Goal: Transaction & Acquisition: Purchase product/service

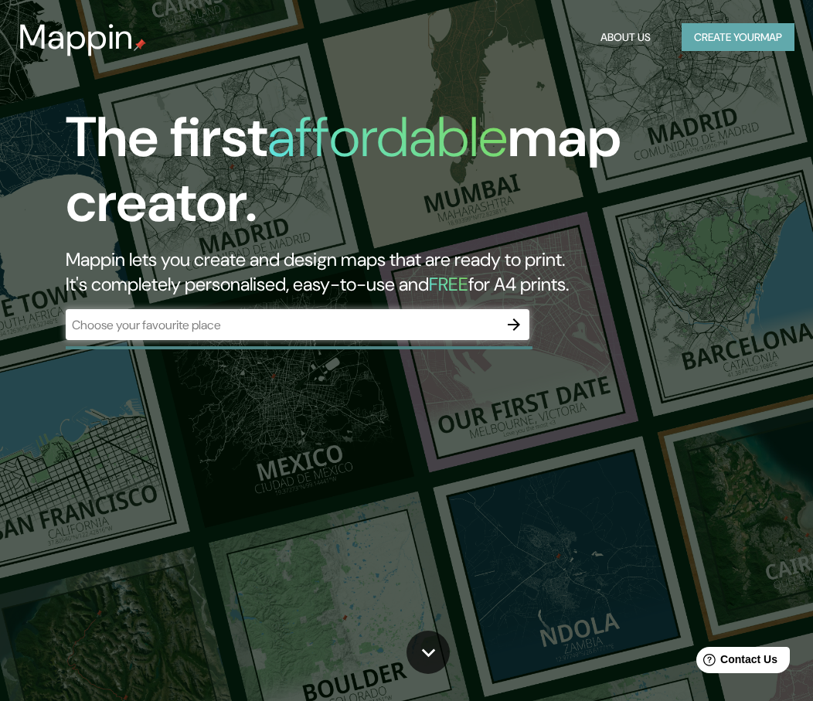
click at [724, 37] on button "Create your map" at bounding box center [737, 37] width 113 height 29
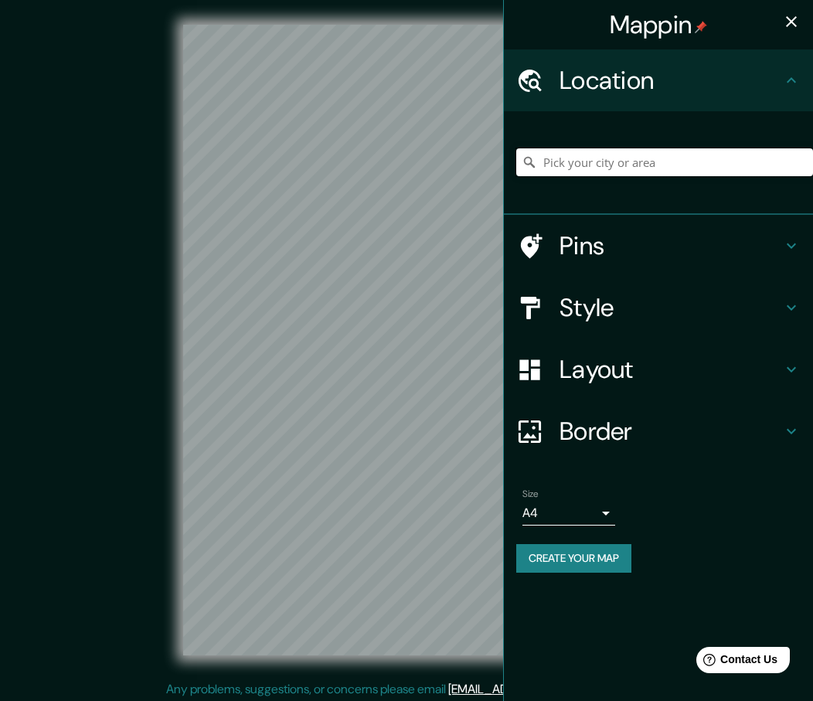
click at [571, 161] on input "Pick your city or area" at bounding box center [664, 162] width 297 height 28
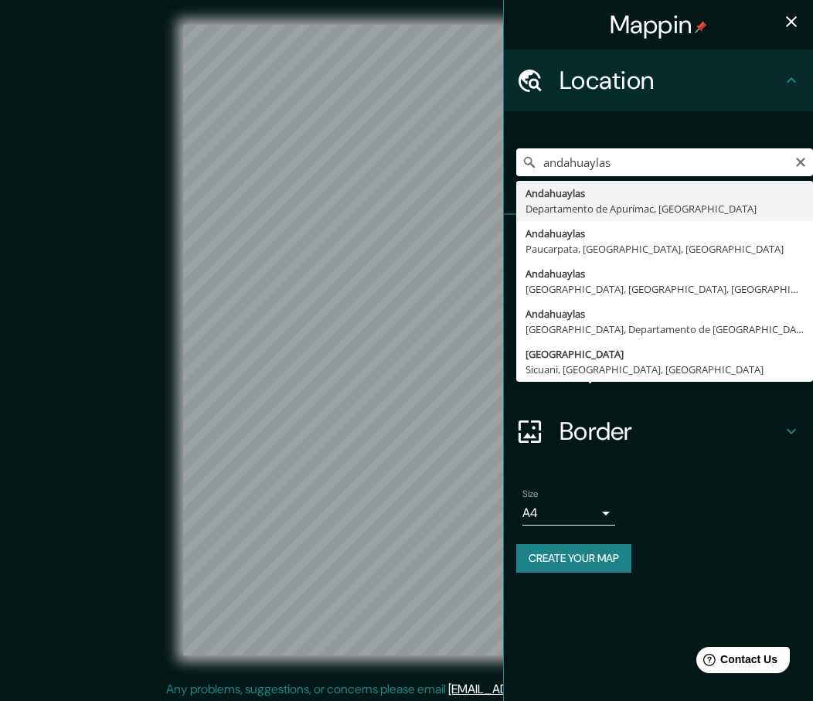
type input "Andahuaylas, [GEOGRAPHIC_DATA], [GEOGRAPHIC_DATA]"
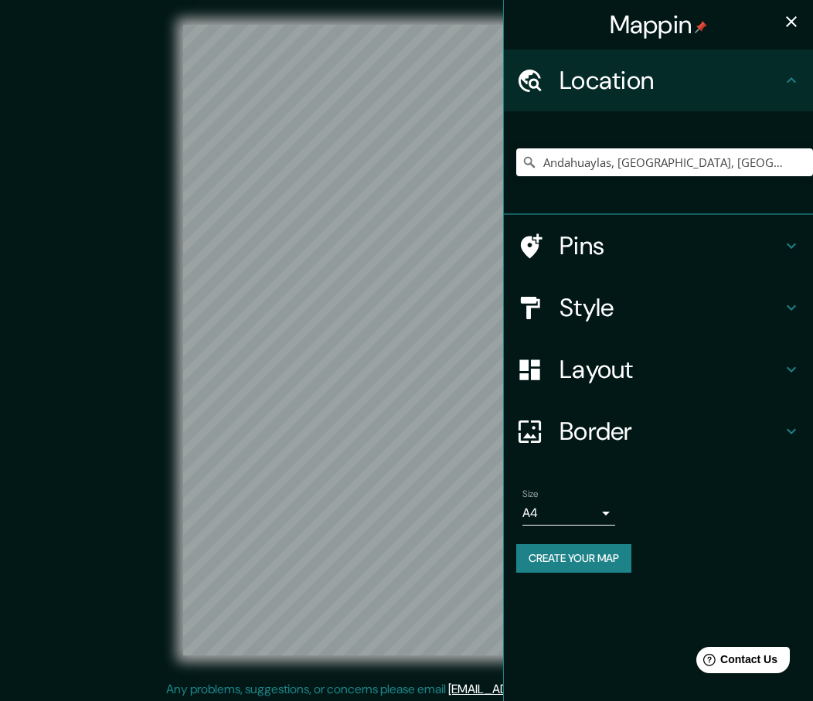
click at [557, 658] on div "Mappin Location [GEOGRAPHIC_DATA], [GEOGRAPHIC_DATA], [GEOGRAPHIC_DATA] Pins St…" at bounding box center [406, 352] width 813 height 704
click at [786, 167] on input "Andahuaylas, [GEOGRAPHIC_DATA], [GEOGRAPHIC_DATA]" at bounding box center [664, 162] width 297 height 28
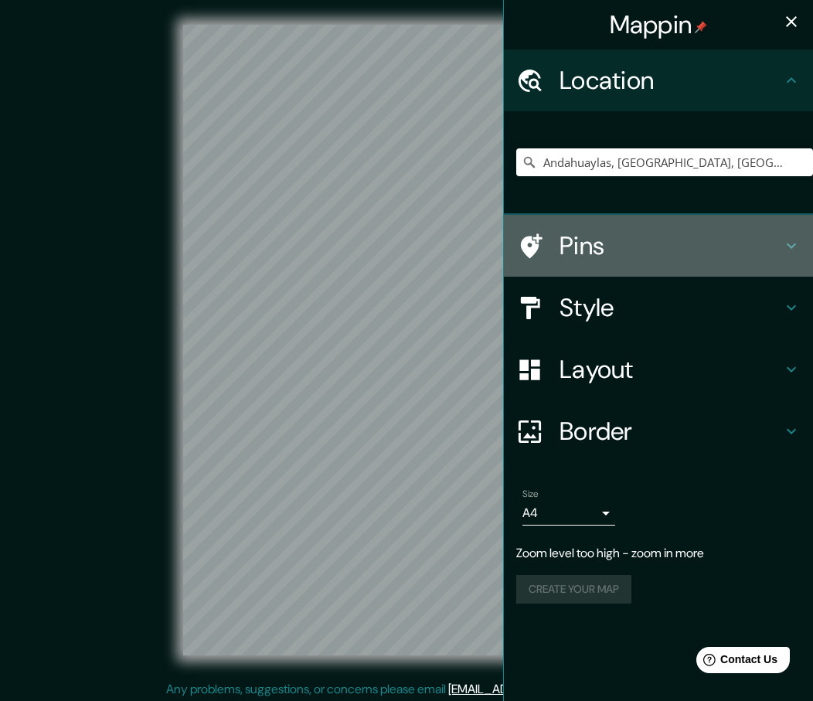
click at [789, 246] on icon at bounding box center [790, 245] width 9 height 5
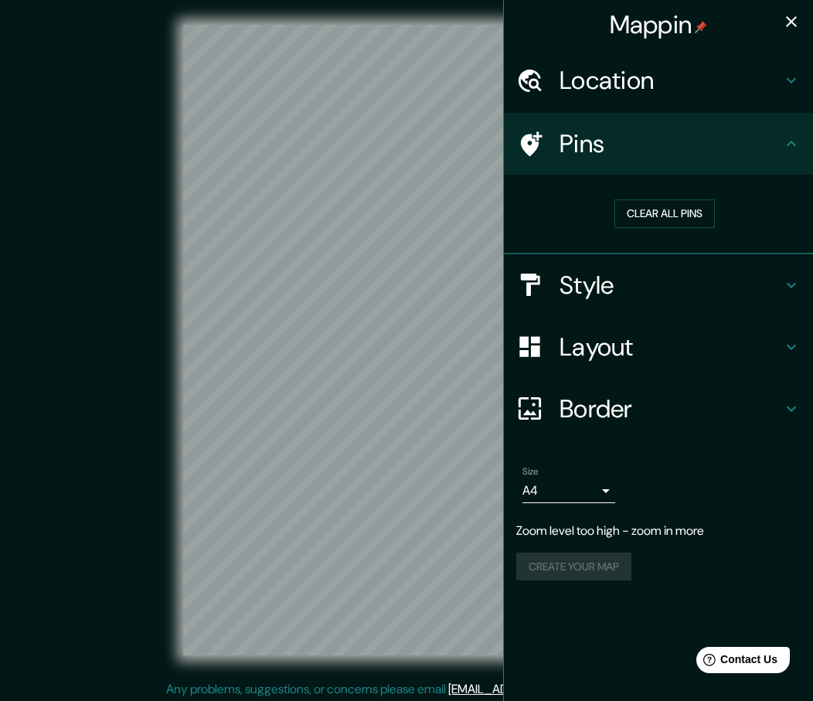
click at [797, 285] on icon at bounding box center [791, 285] width 19 height 19
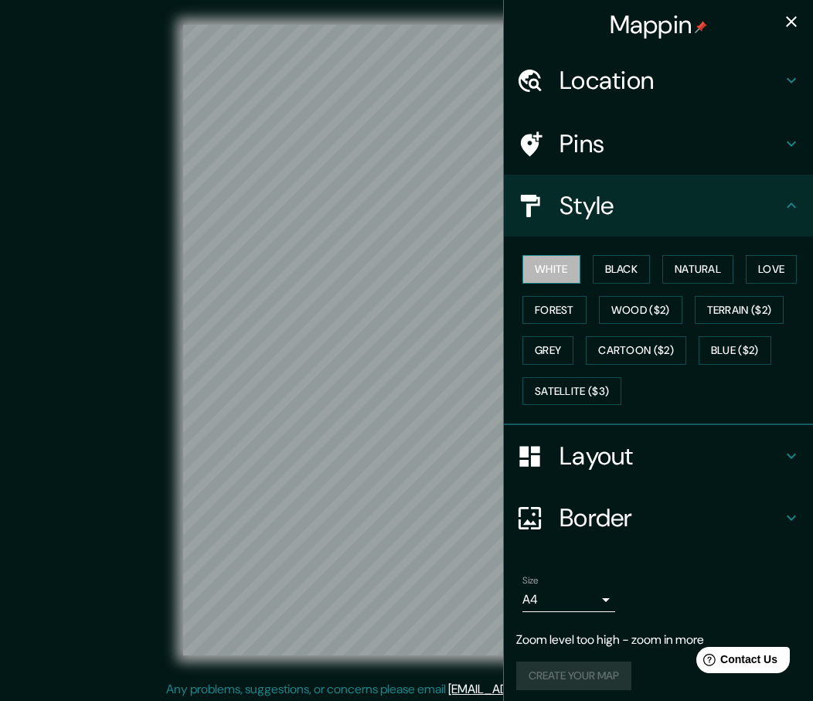
click at [554, 274] on button "White" at bounding box center [551, 269] width 58 height 29
click at [625, 263] on button "Black" at bounding box center [621, 269] width 58 height 29
click at [683, 270] on button "Natural" at bounding box center [697, 269] width 71 height 29
click at [760, 269] on button "Love" at bounding box center [770, 269] width 51 height 29
click at [564, 305] on button "Forest" at bounding box center [554, 310] width 64 height 29
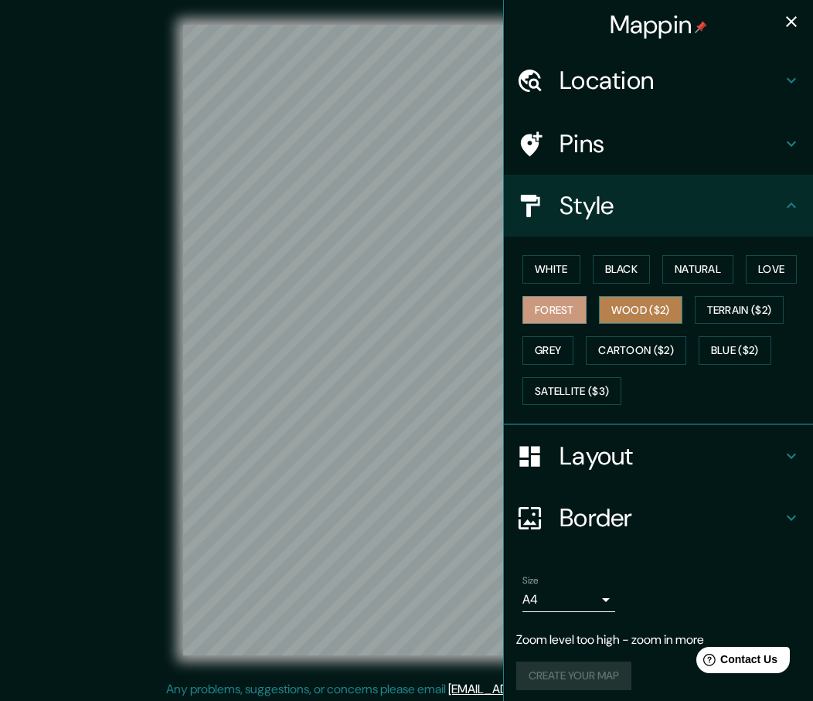
click at [627, 308] on button "Wood ($2)" at bounding box center [640, 310] width 83 height 29
click at [507, 312] on div "Mappin Location [GEOGRAPHIC_DATA], [GEOGRAPHIC_DATA], [GEOGRAPHIC_DATA] Pins St…" at bounding box center [406, 352] width 813 height 704
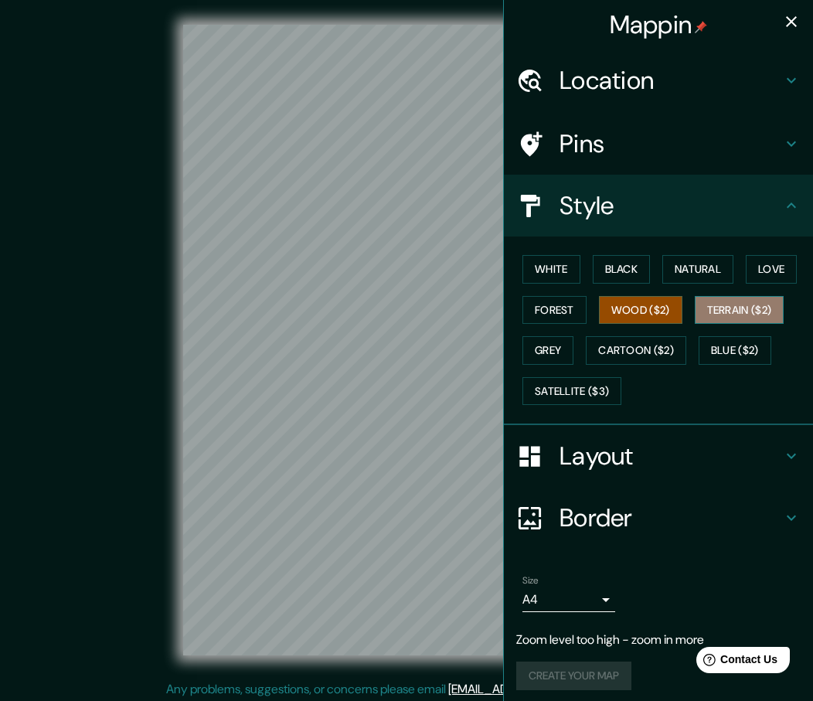
click at [721, 303] on button "Terrain ($2)" at bounding box center [739, 310] width 90 height 29
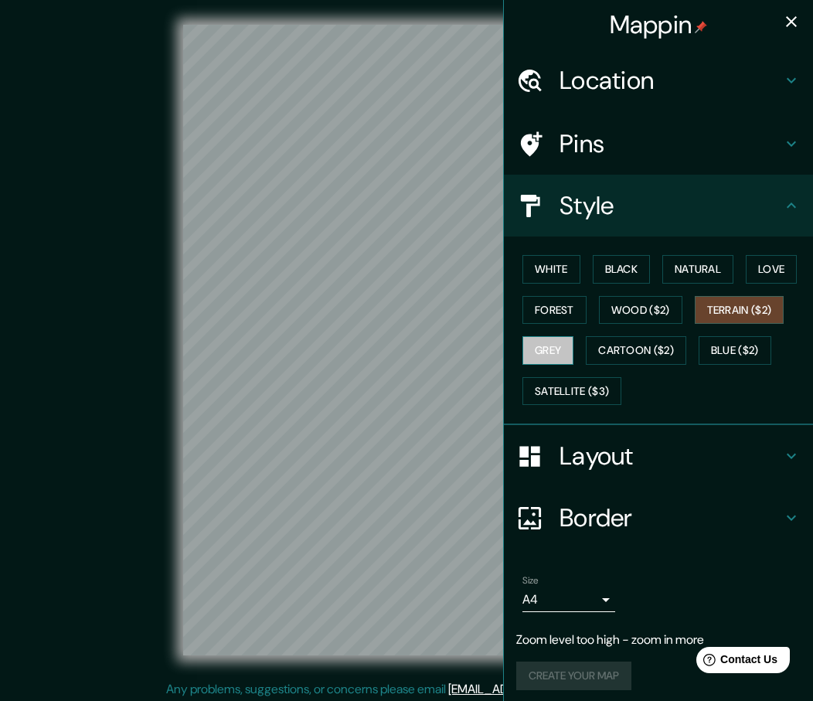
click at [545, 347] on button "Grey" at bounding box center [547, 350] width 51 height 29
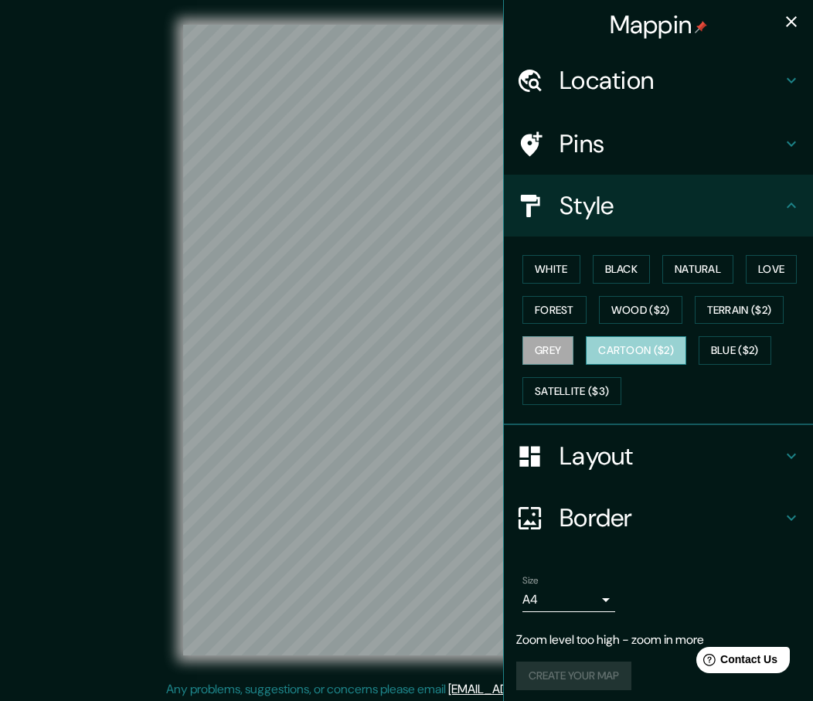
click at [587, 348] on button "Cartoon ($2)" at bounding box center [635, 350] width 100 height 29
click at [721, 345] on button "Blue ($2)" at bounding box center [734, 350] width 73 height 29
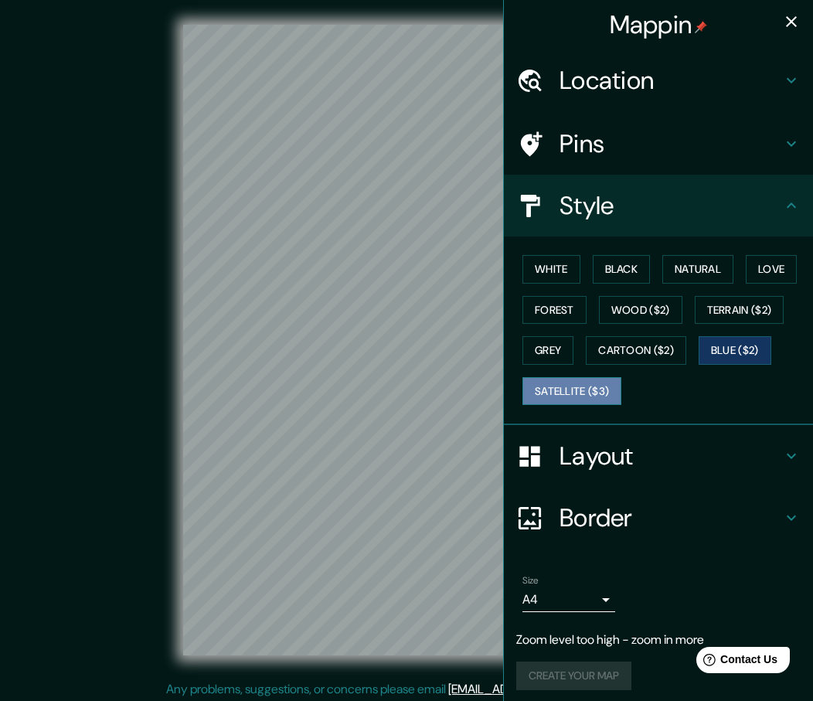
click at [542, 389] on button "Satellite ($3)" at bounding box center [571, 391] width 99 height 29
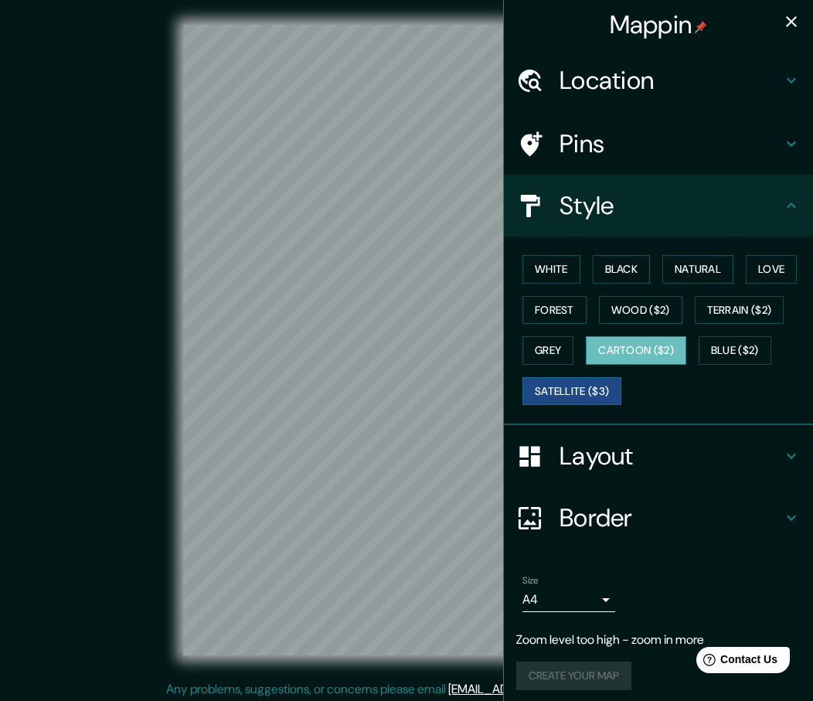
click at [597, 351] on button "Cartoon ($2)" at bounding box center [635, 350] width 100 height 29
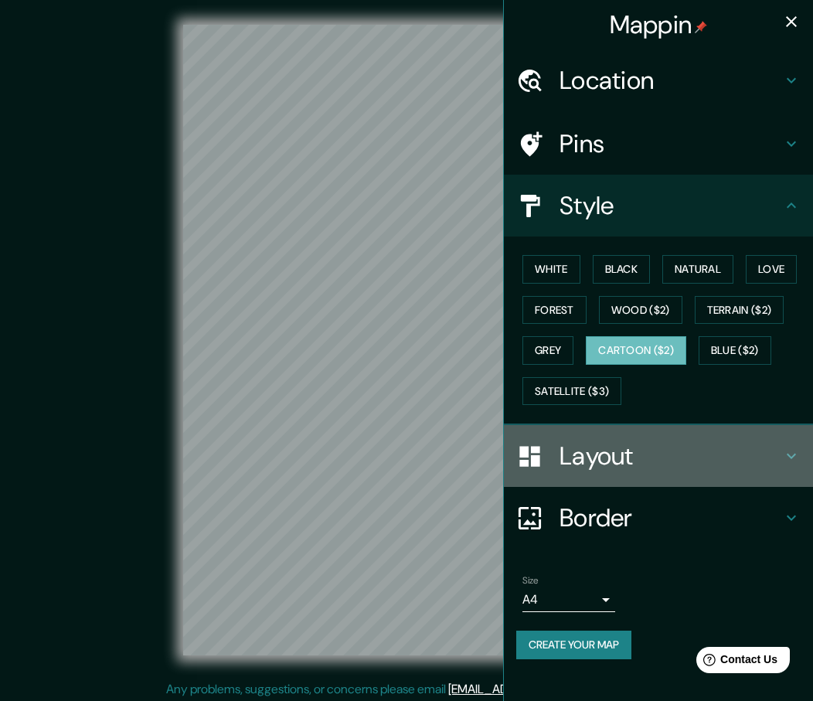
click at [787, 453] on icon at bounding box center [791, 455] width 19 height 19
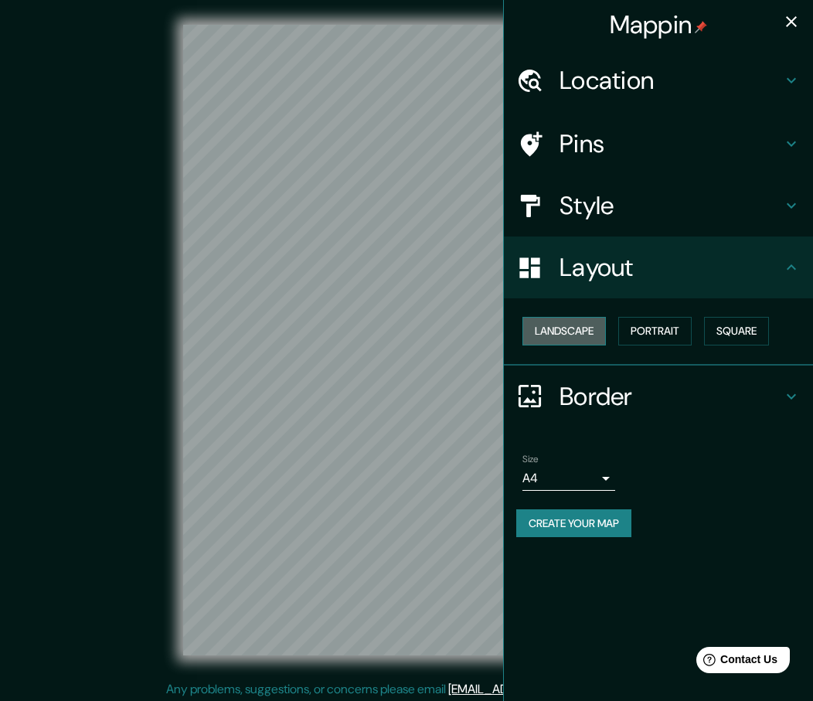
click at [571, 333] on button "Landscape" at bounding box center [563, 331] width 83 height 29
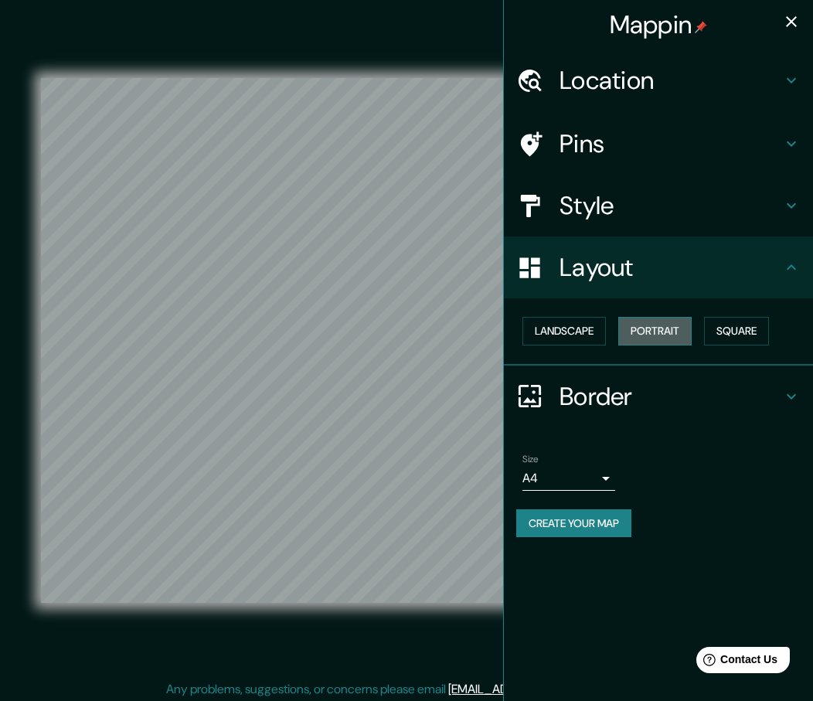
click at [650, 331] on button "Portrait" at bounding box center [654, 331] width 73 height 29
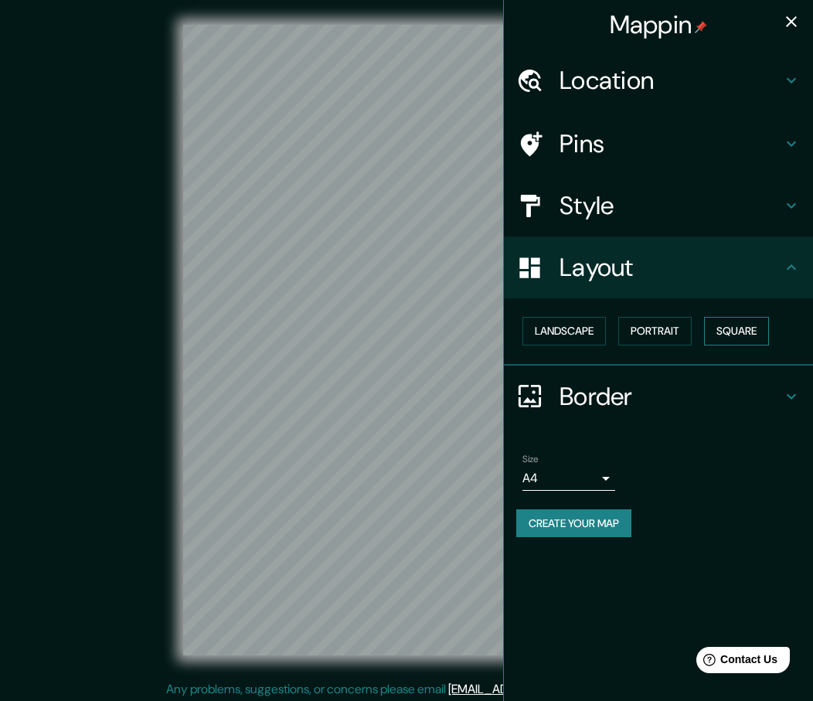
click at [741, 325] on button "Square" at bounding box center [736, 331] width 65 height 29
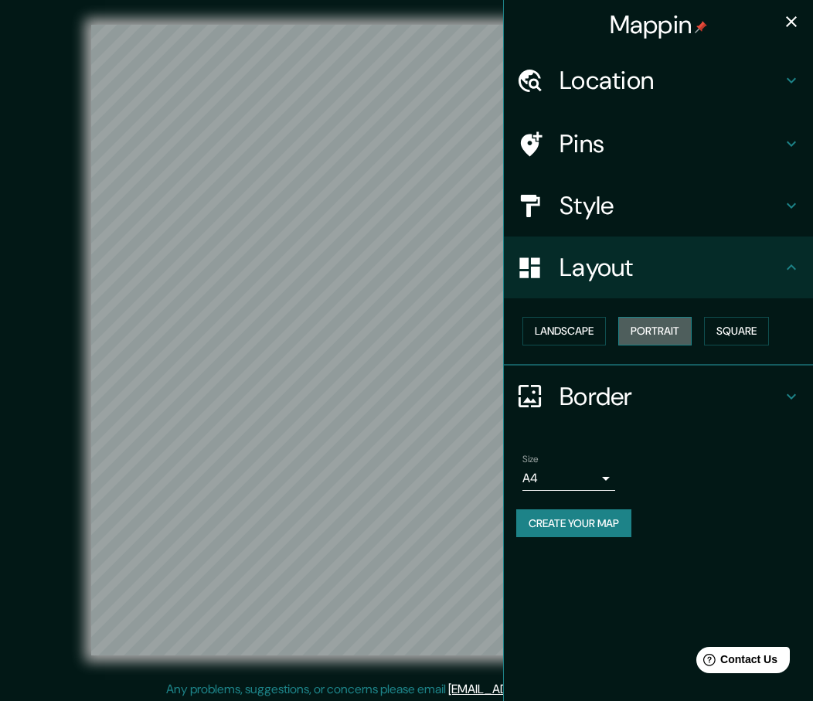
click at [641, 334] on button "Portrait" at bounding box center [654, 331] width 73 height 29
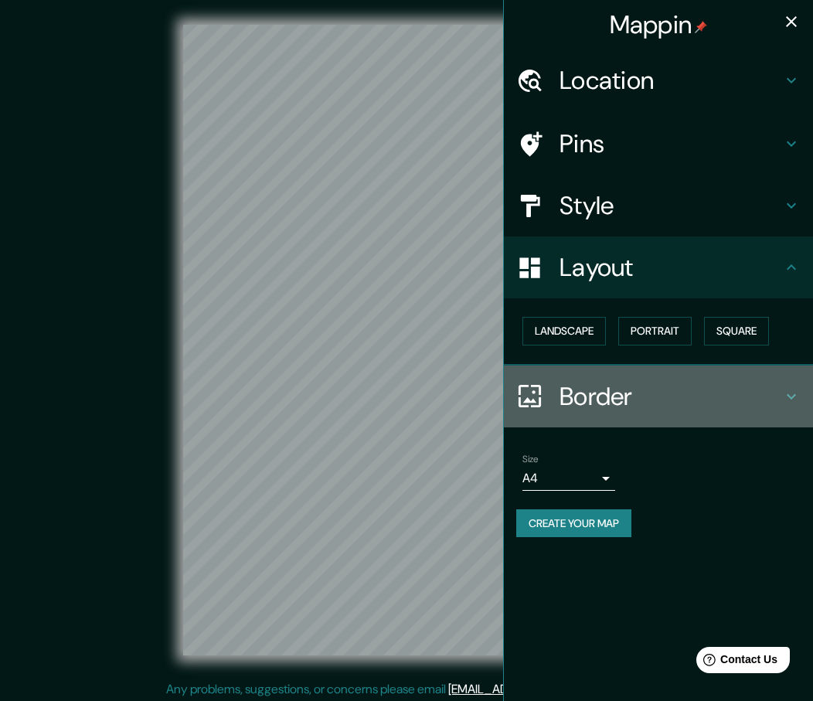
click at [791, 392] on icon at bounding box center [791, 396] width 19 height 19
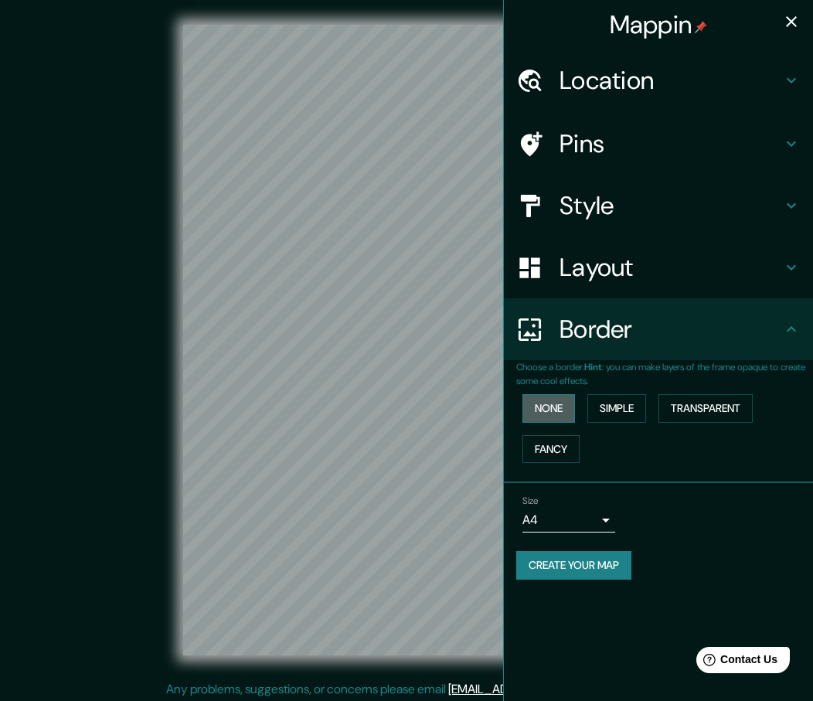
click at [541, 412] on button "None" at bounding box center [548, 408] width 53 height 29
click at [607, 407] on button "Simple" at bounding box center [616, 408] width 59 height 29
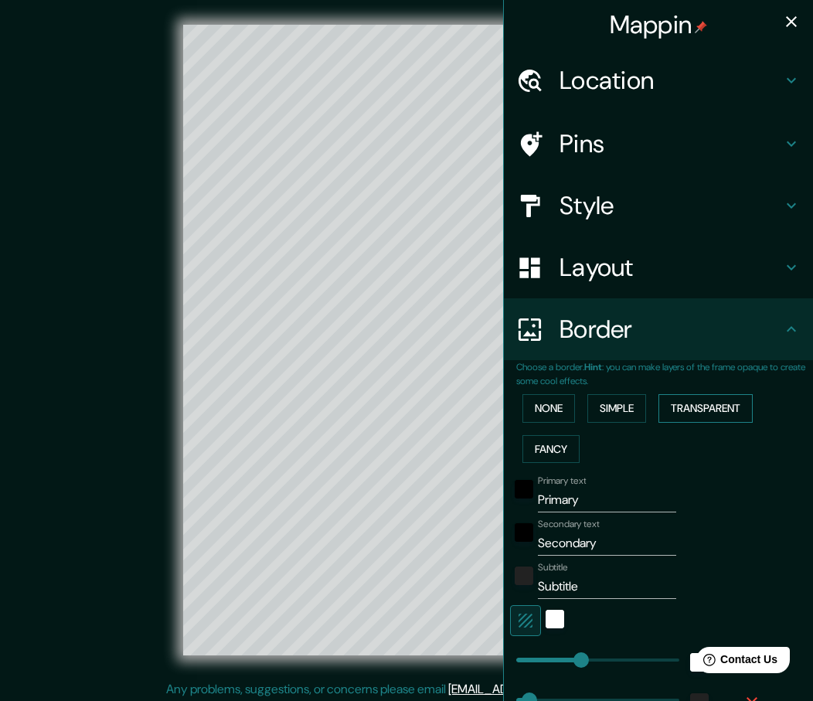
click at [696, 412] on button "Transparent" at bounding box center [705, 408] width 94 height 29
click at [538, 446] on button "Fancy" at bounding box center [550, 449] width 57 height 29
click at [544, 412] on button "None" at bounding box center [548, 408] width 53 height 29
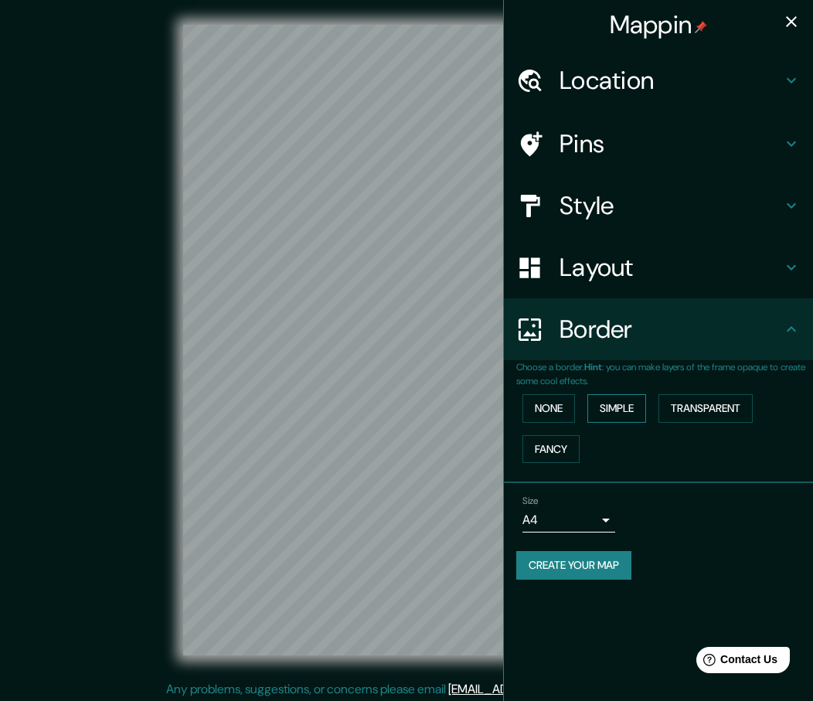
click at [604, 413] on button "Simple" at bounding box center [616, 408] width 59 height 29
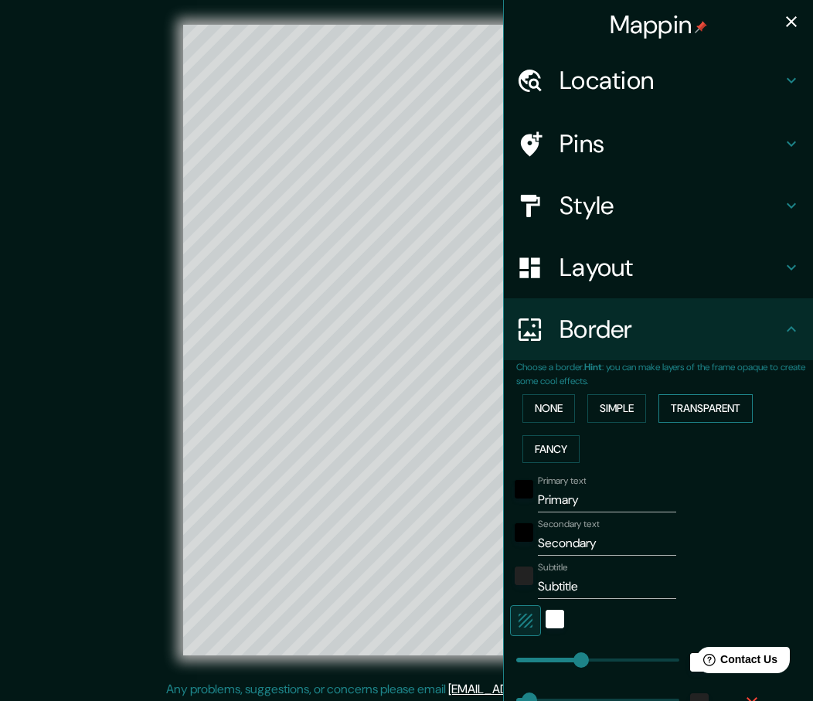
click at [701, 412] on button "Transparent" at bounding box center [705, 408] width 94 height 29
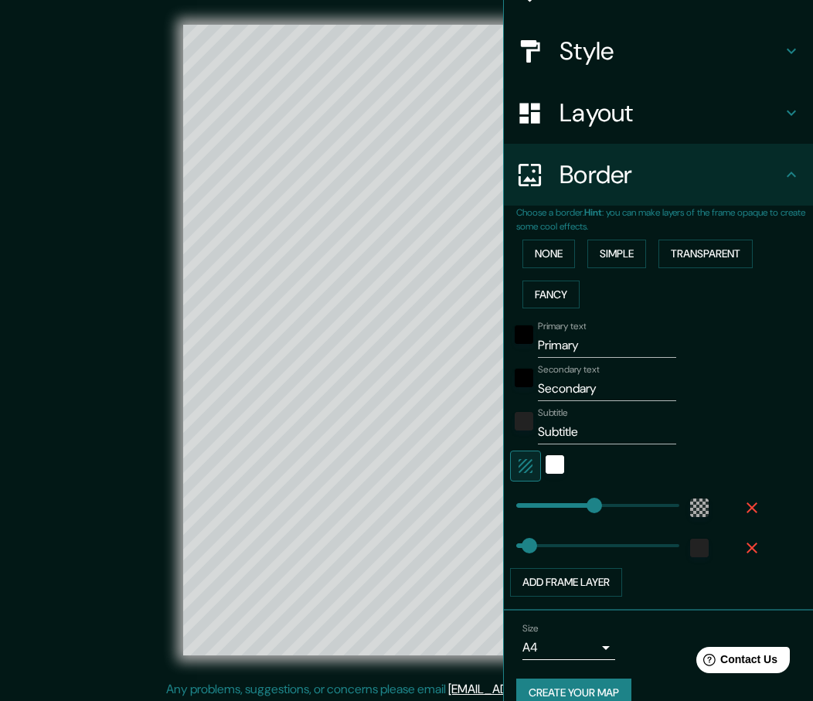
scroll to position [178, 0]
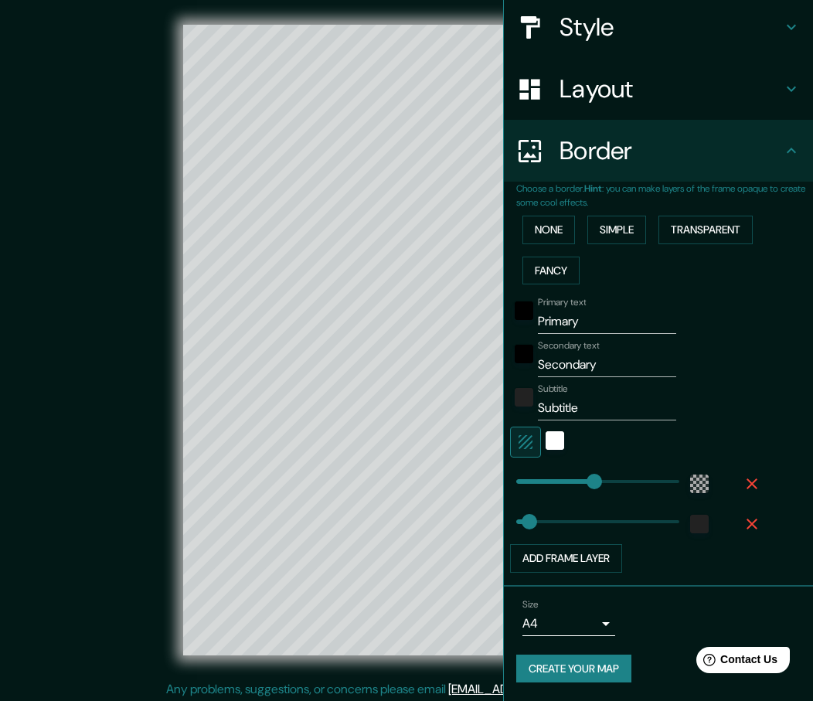
type input "277"
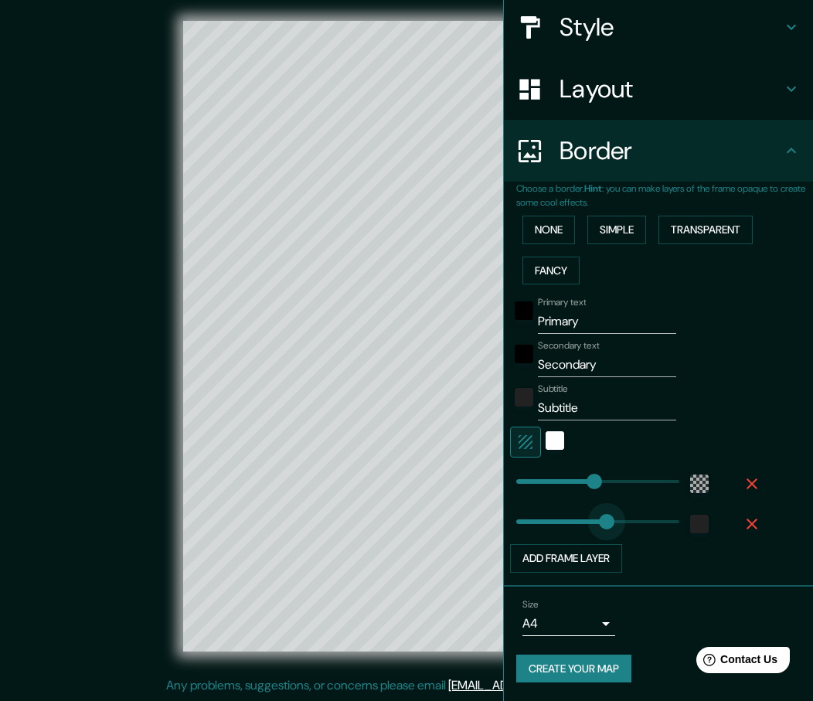
type input "205"
drag, startPoint x: 519, startPoint y: 520, endPoint x: 562, endPoint y: 519, distance: 43.3
type input "277"
type input "433"
drag, startPoint x: 562, startPoint y: 519, endPoint x: 626, endPoint y: 518, distance: 64.1
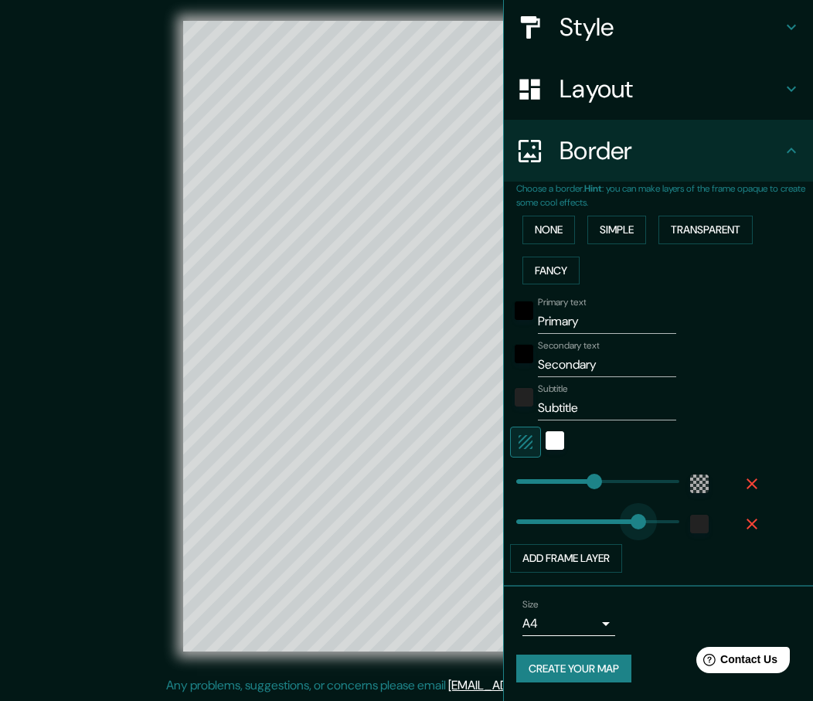
type input "277"
type input "19"
drag, startPoint x: 629, startPoint y: 518, endPoint x: 510, endPoint y: 522, distance: 119.0
type input "277"
type input "0"
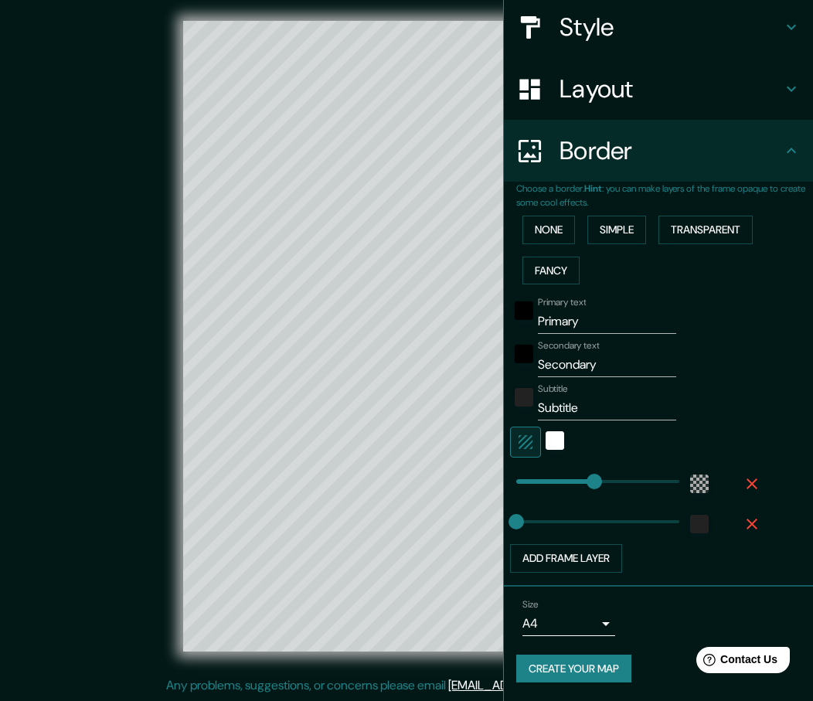
type input "277"
type input "0"
drag, startPoint x: 509, startPoint y: 518, endPoint x: 500, endPoint y: 521, distance: 9.6
click at [508, 521] on span at bounding box center [515, 521] width 15 height 15
type input "277"
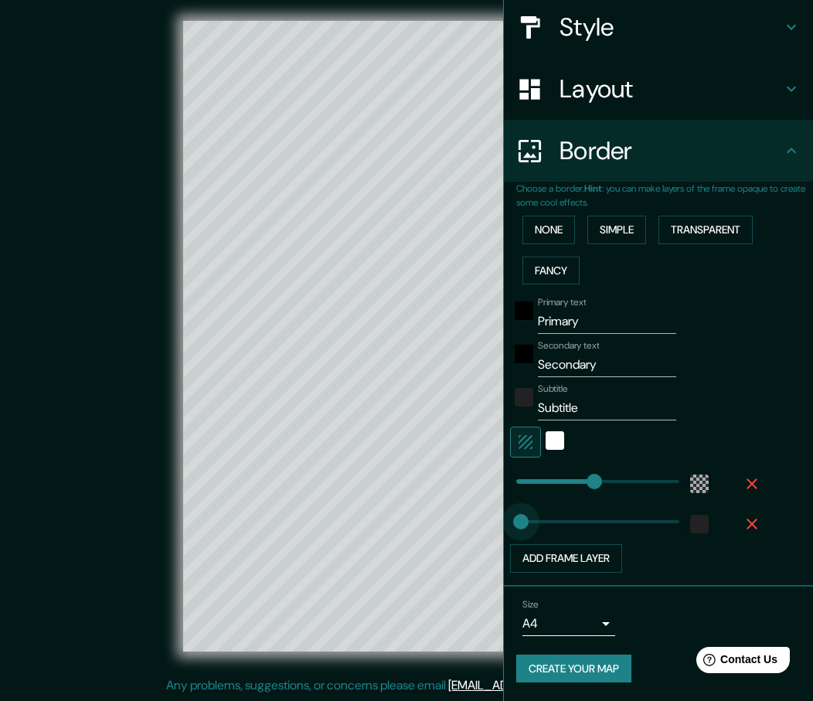
type input "30"
drag, startPoint x: 503, startPoint y: 520, endPoint x: 513, endPoint y: 521, distance: 10.2
type input "164"
drag, startPoint x: 582, startPoint y: 480, endPoint x: 551, endPoint y: 482, distance: 31.7
type input "104"
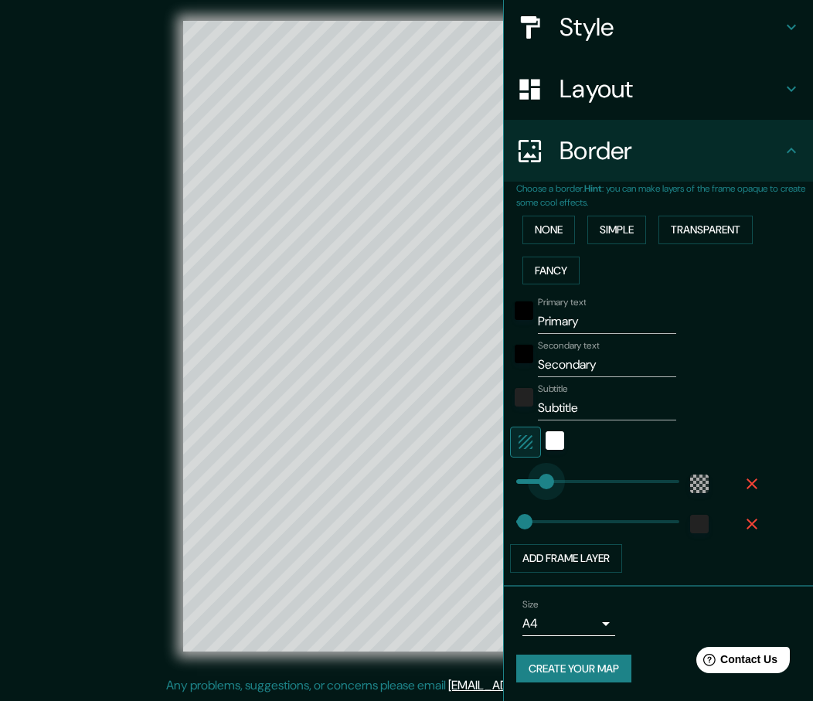
drag, startPoint x: 551, startPoint y: 482, endPoint x: 534, endPoint y: 482, distance: 17.0
click at [547, 667] on button "Create your map" at bounding box center [573, 668] width 115 height 29
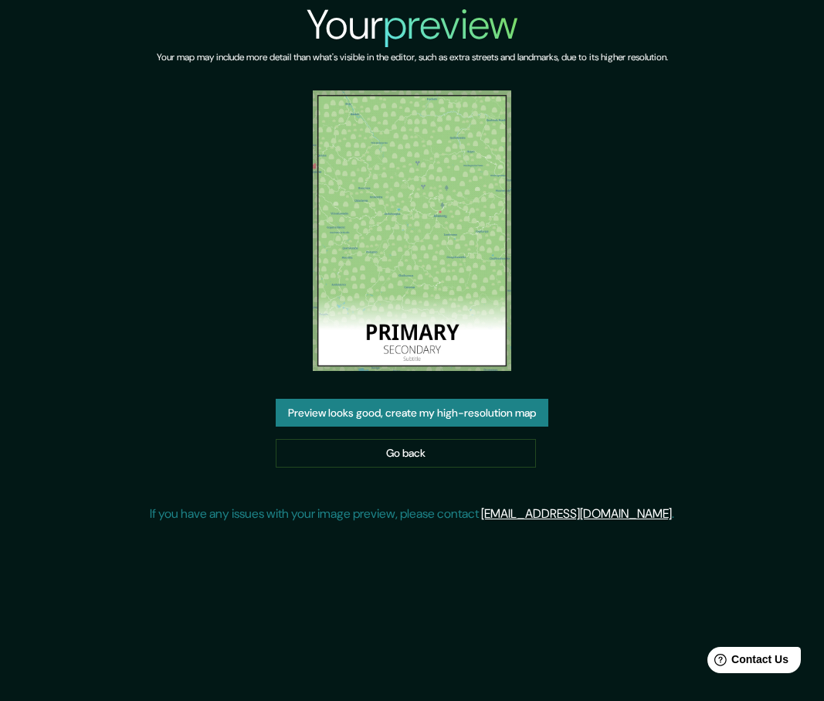
click at [632, 251] on div "Your preview Your map may include more detail than what's visible in the editor…" at bounding box center [412, 267] width 524 height 535
